Goal: Transaction & Acquisition: Purchase product/service

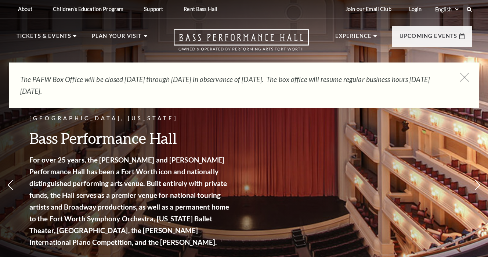
click at [464, 76] on icon at bounding box center [464, 77] width 9 height 9
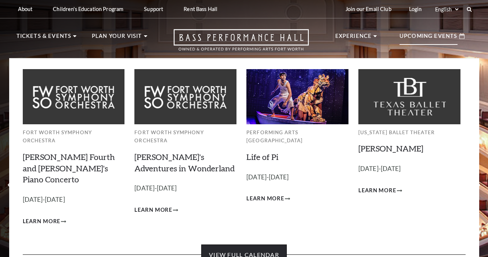
click at [256, 244] on link "View Full Calendar" at bounding box center [244, 254] width 86 height 21
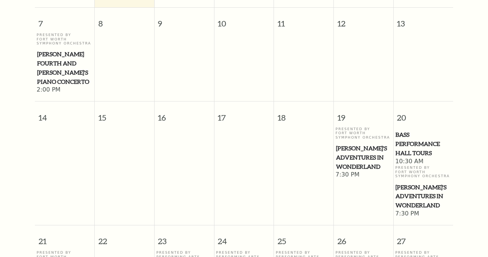
scroll to position [84, 0]
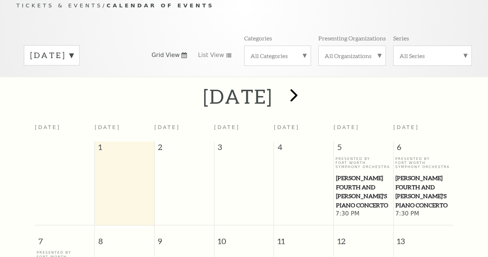
click at [304, 93] on span "next" at bounding box center [293, 94] width 21 height 21
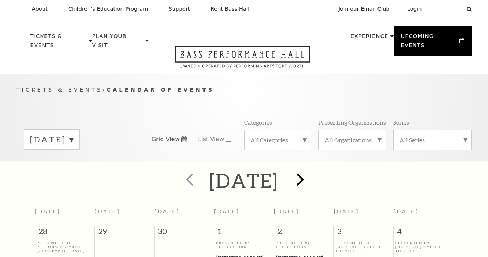
scroll to position [0, 0]
click at [311, 169] on span "next" at bounding box center [300, 179] width 21 height 21
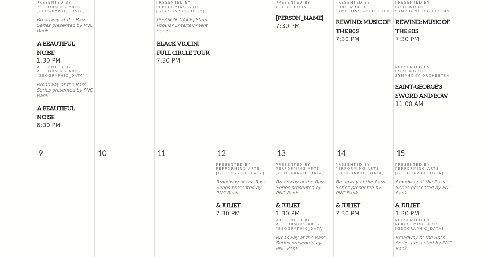
scroll to position [409, 0]
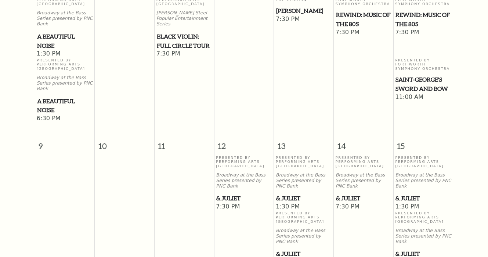
click at [413, 249] on span "& Juliet" at bounding box center [422, 253] width 55 height 9
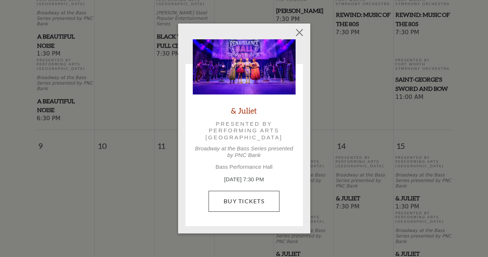
click at [223, 205] on link "Buy Tickets" at bounding box center [244, 201] width 71 height 21
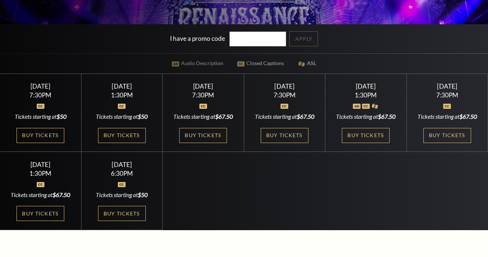
scroll to position [181, 0]
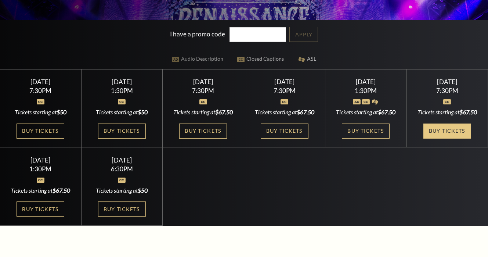
click at [446, 138] on link "Buy Tickets" at bounding box center [447, 130] width 48 height 15
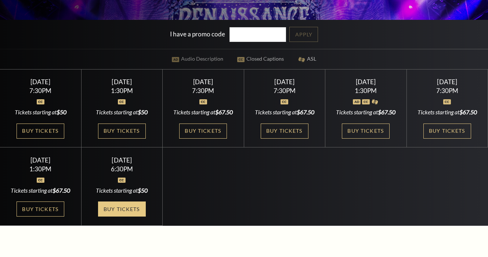
click at [112, 216] on link "Buy Tickets" at bounding box center [122, 208] width 48 height 15
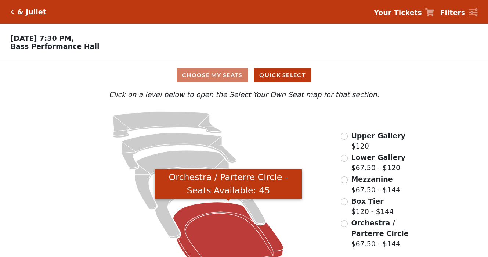
click at [230, 241] on icon "Orchestra / Parterre Circle - Seats Available: 45" at bounding box center [228, 235] width 110 height 66
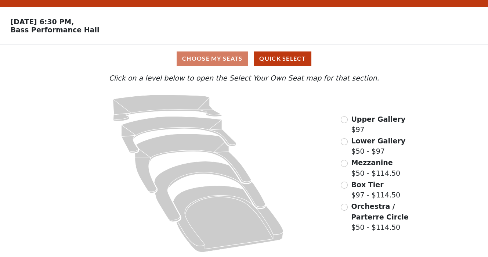
scroll to position [16, 0]
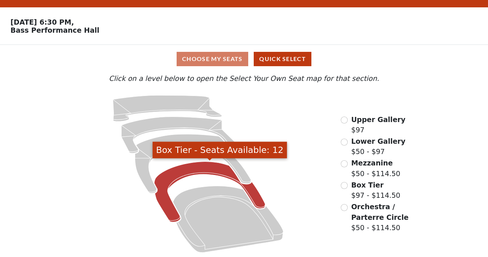
click at [224, 169] on icon "Box Tier - Seats Available: 12" at bounding box center [209, 192] width 111 height 61
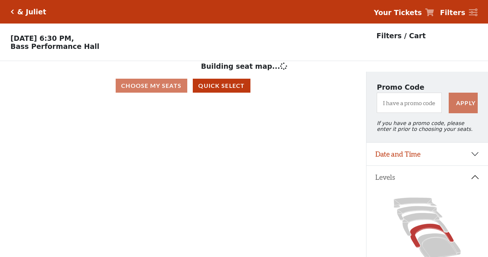
scroll to position [34, 0]
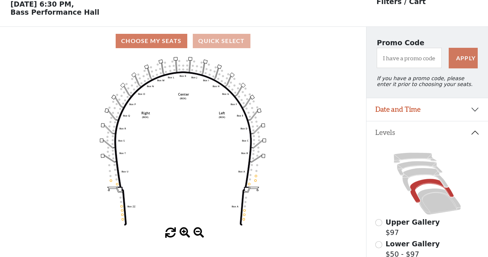
click at [238, 41] on button "Quick Select" at bounding box center [222, 41] width 58 height 14
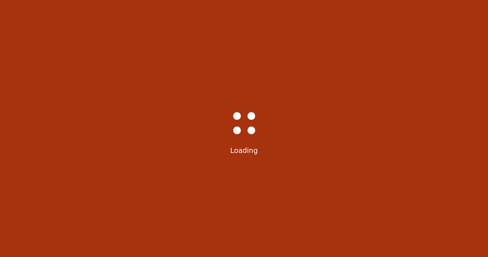
select select "6235"
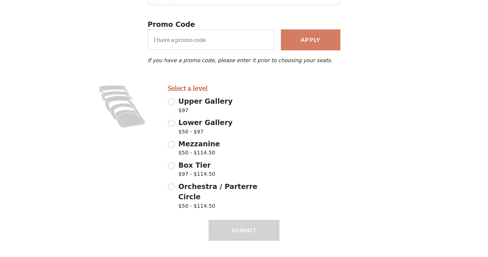
scroll to position [124, 0]
click at [173, 147] on div "Mezzanine $50 - $114.50" at bounding box center [224, 149] width 112 height 21
click at [173, 144] on input "Mezzanine $50 - $114.50" at bounding box center [171, 144] width 7 height 7
radio input "true"
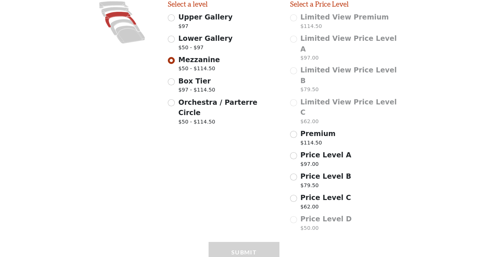
scroll to position [209, 0]
click at [293, 174] on input "Price Level B $79.50" at bounding box center [293, 177] width 7 height 7
radio input "true"
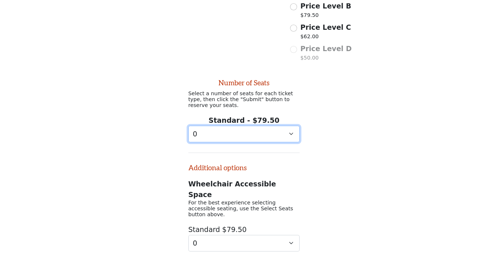
select select "2"
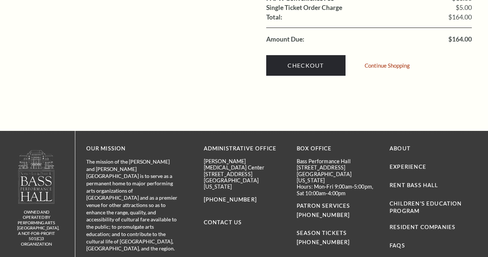
scroll to position [804, 0]
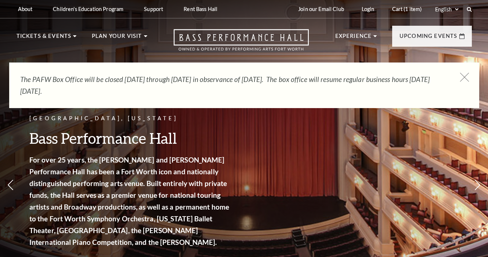
click at [465, 76] on use at bounding box center [464, 76] width 9 height 9
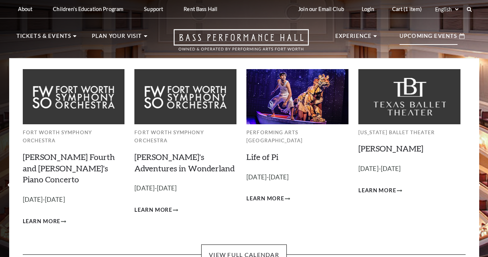
click at [435, 36] on p "Upcoming Events" at bounding box center [429, 38] width 58 height 13
click at [257, 244] on link "View Full Calendar" at bounding box center [244, 254] width 86 height 21
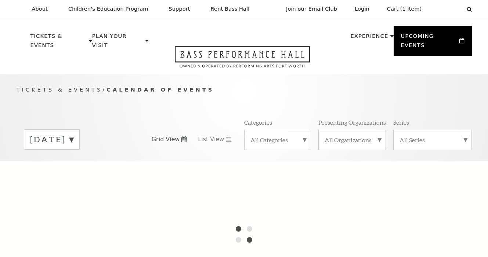
click at [73, 134] on label "[DATE]" at bounding box center [51, 139] width 43 height 11
click at [136, 100] on div "Tickets & Events / Calendar of Events September 2025 October 2025 November 2025…" at bounding box center [244, 122] width 470 height 75
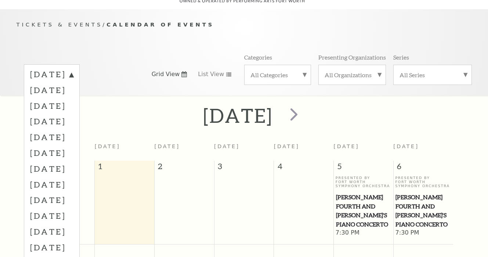
scroll to position [65, 0]
click at [73, 97] on label "November 2025" at bounding box center [51, 105] width 43 height 16
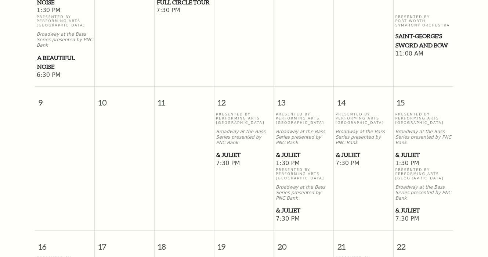
scroll to position [384, 0]
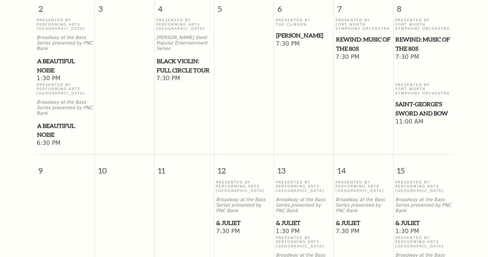
click at [352, 218] on span "& Juliet" at bounding box center [363, 222] width 55 height 9
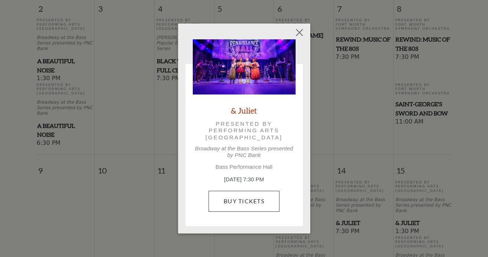
click at [236, 199] on link "Buy Tickets" at bounding box center [244, 201] width 71 height 21
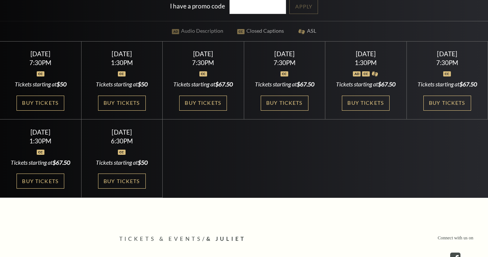
scroll to position [214, 0]
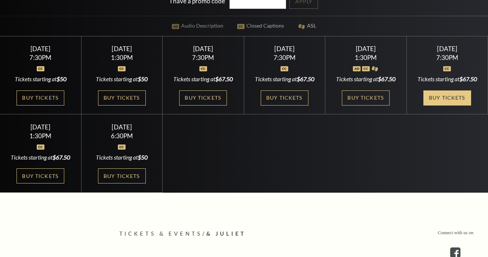
click at [441, 105] on link "Buy Tickets" at bounding box center [447, 97] width 48 height 15
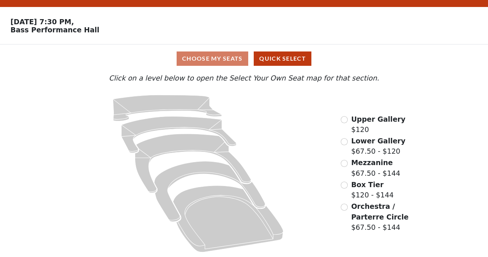
scroll to position [16, 0]
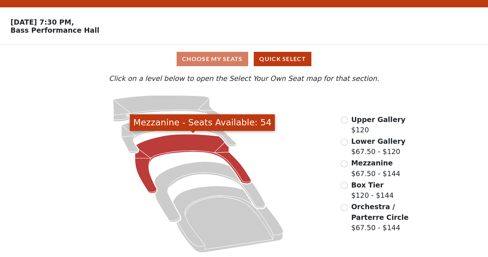
click at [198, 148] on icon "Mezzanine - Seats Available: 54" at bounding box center [193, 163] width 116 height 59
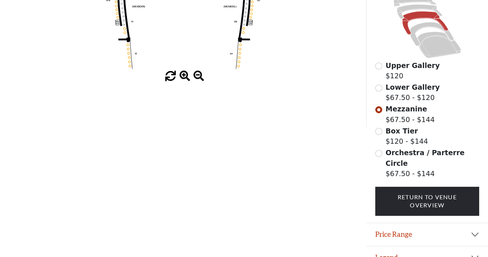
scroll to position [190, 0]
click at [387, 223] on button "Price Range" at bounding box center [427, 234] width 122 height 23
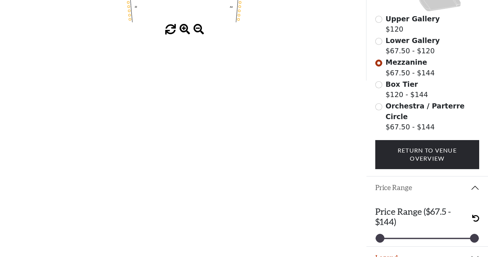
scroll to position [237, 0]
drag, startPoint x: 473, startPoint y: 226, endPoint x: 431, endPoint y: 226, distance: 41.5
click at [431, 234] on div at bounding box center [433, 238] width 8 height 8
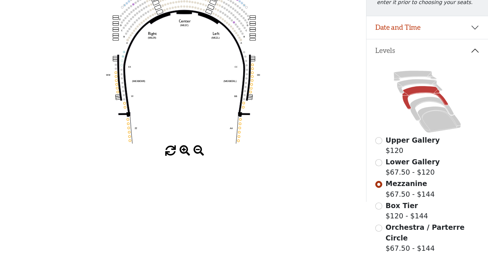
scroll to position [115, 0]
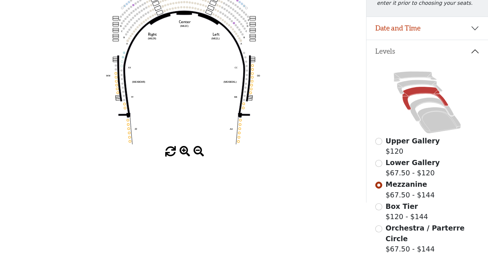
click at [380, 163] on input "radio" at bounding box center [378, 163] width 7 height 7
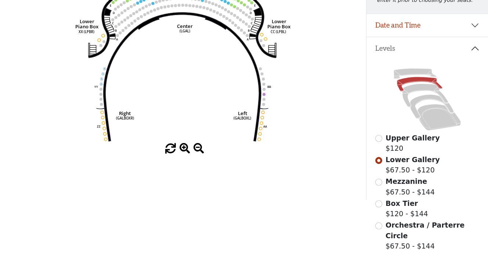
scroll to position [133, 0]
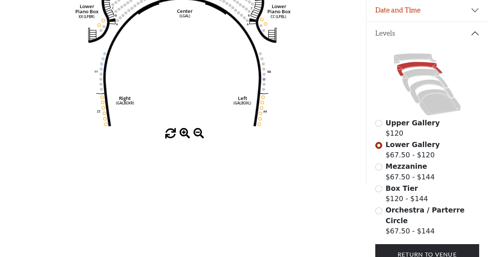
click at [380, 170] on div "Mezzanine $67.50 - $144" at bounding box center [427, 171] width 104 height 21
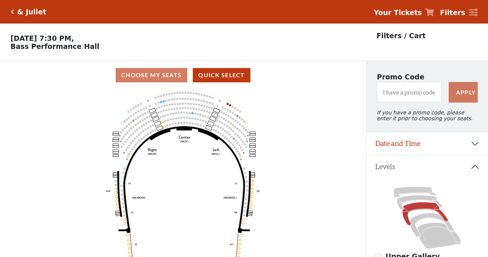
scroll to position [0, 0]
click at [10, 11] on div "& Juliet Your Tickets Filters" at bounding box center [244, 12] width 488 height 24
click at [21, 14] on h5 "& Juliet" at bounding box center [31, 12] width 29 height 8
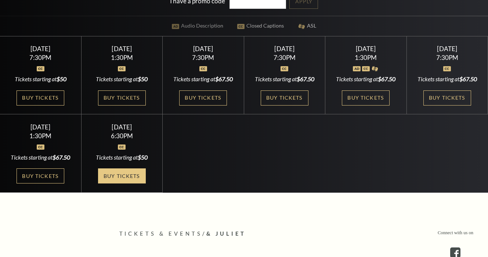
click at [125, 183] on link "Buy Tickets" at bounding box center [122, 175] width 48 height 15
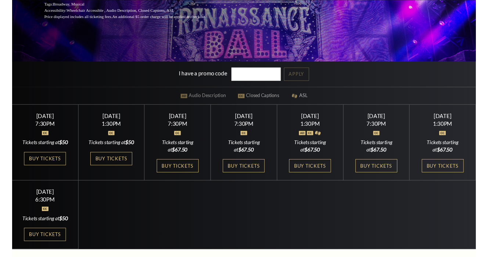
scroll to position [124, 0]
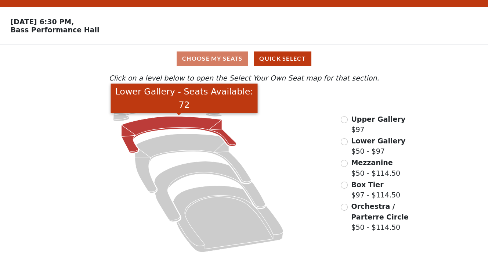
scroll to position [16, 0]
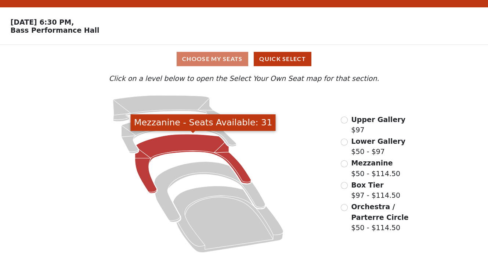
click at [151, 150] on icon "Mezzanine - Seats Available: 31" at bounding box center [193, 163] width 116 height 59
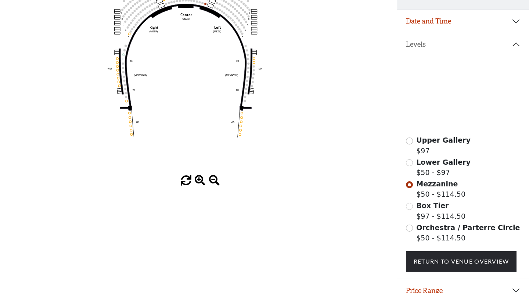
scroll to position [125, 0]
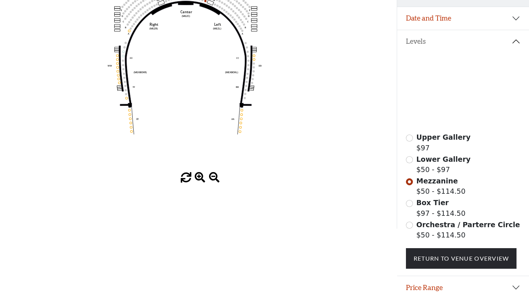
click at [409, 224] on input "radio" at bounding box center [409, 224] width 7 height 7
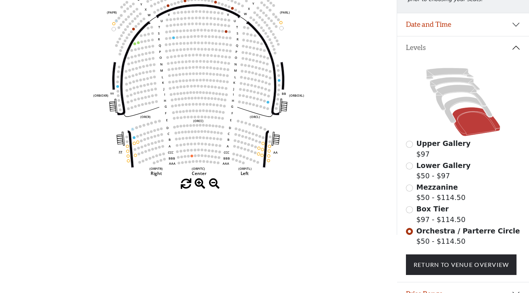
scroll to position [3, 0]
